Goal: Navigation & Orientation: Find specific page/section

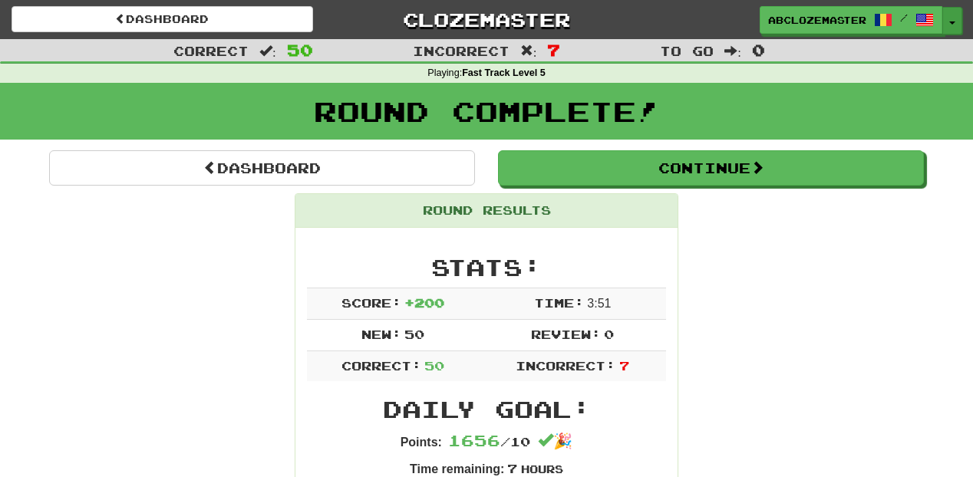
click at [949, 23] on span "button" at bounding box center [952, 22] width 6 height 3
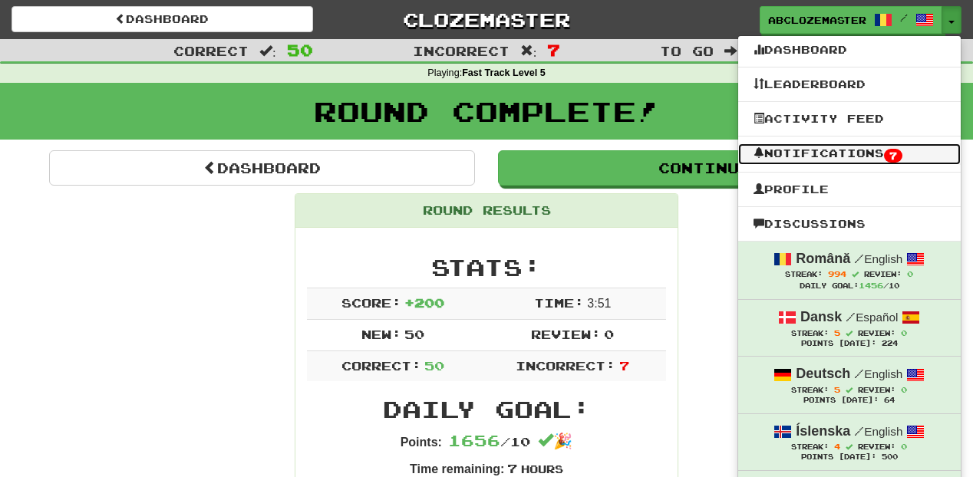
click at [821, 158] on link "Notifications 7" at bounding box center [849, 154] width 223 height 21
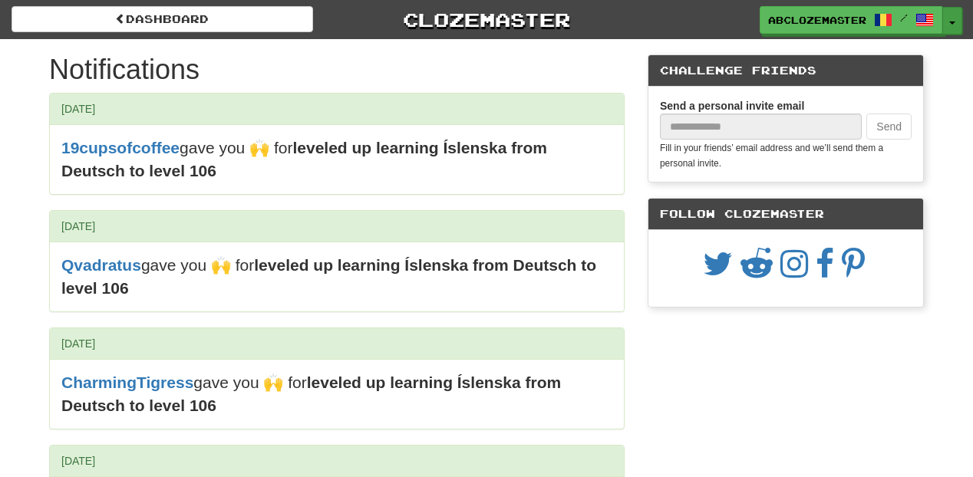
click at [958, 12] on button "Toggle Dropdown" at bounding box center [953, 21] width 20 height 28
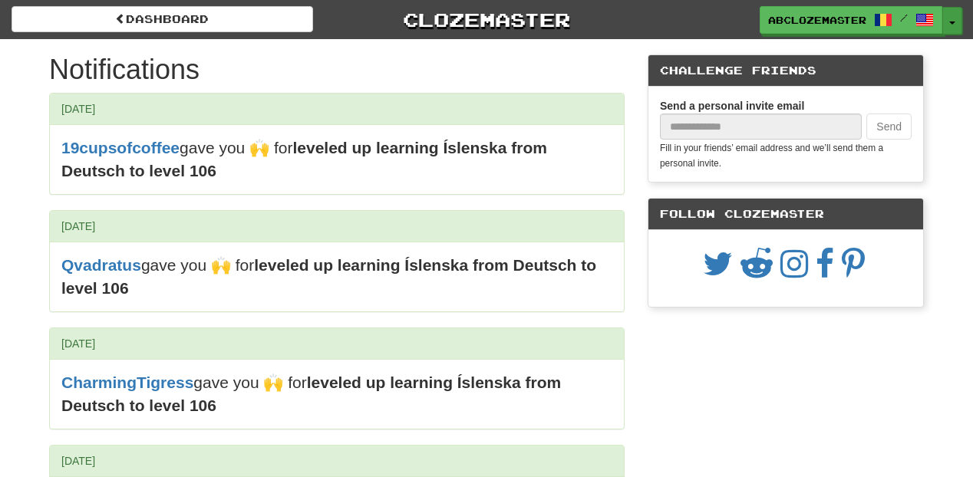
click at [953, 24] on span "button" at bounding box center [952, 22] width 6 height 3
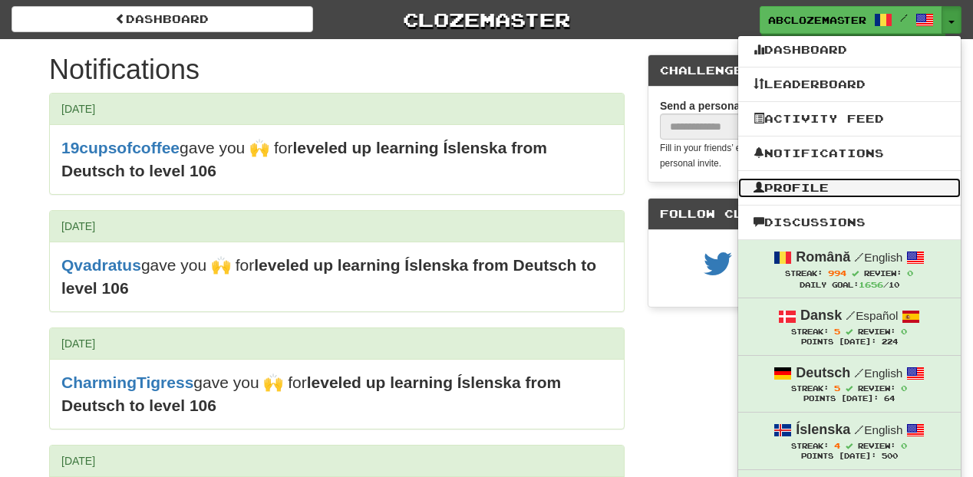
click at [820, 178] on link "Profile" at bounding box center [849, 188] width 223 height 20
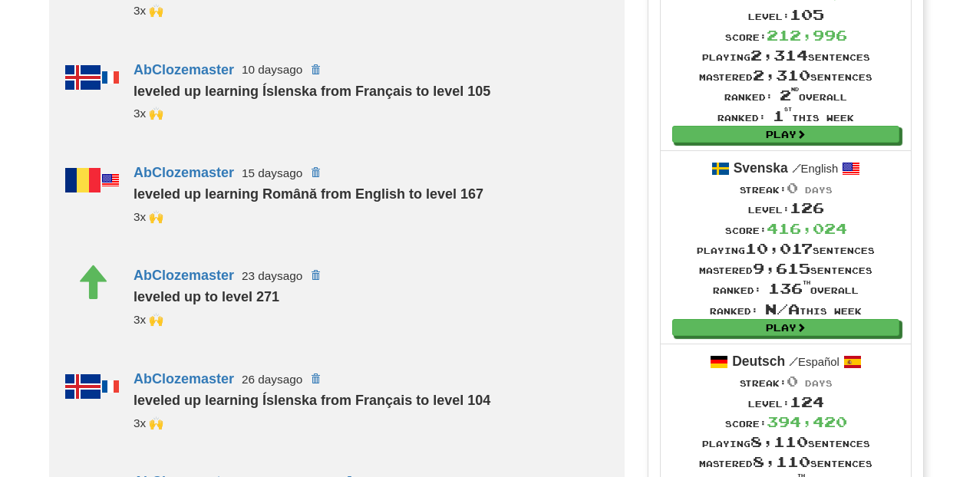
scroll to position [1167, 0]
